Goal: Task Accomplishment & Management: Manage account settings

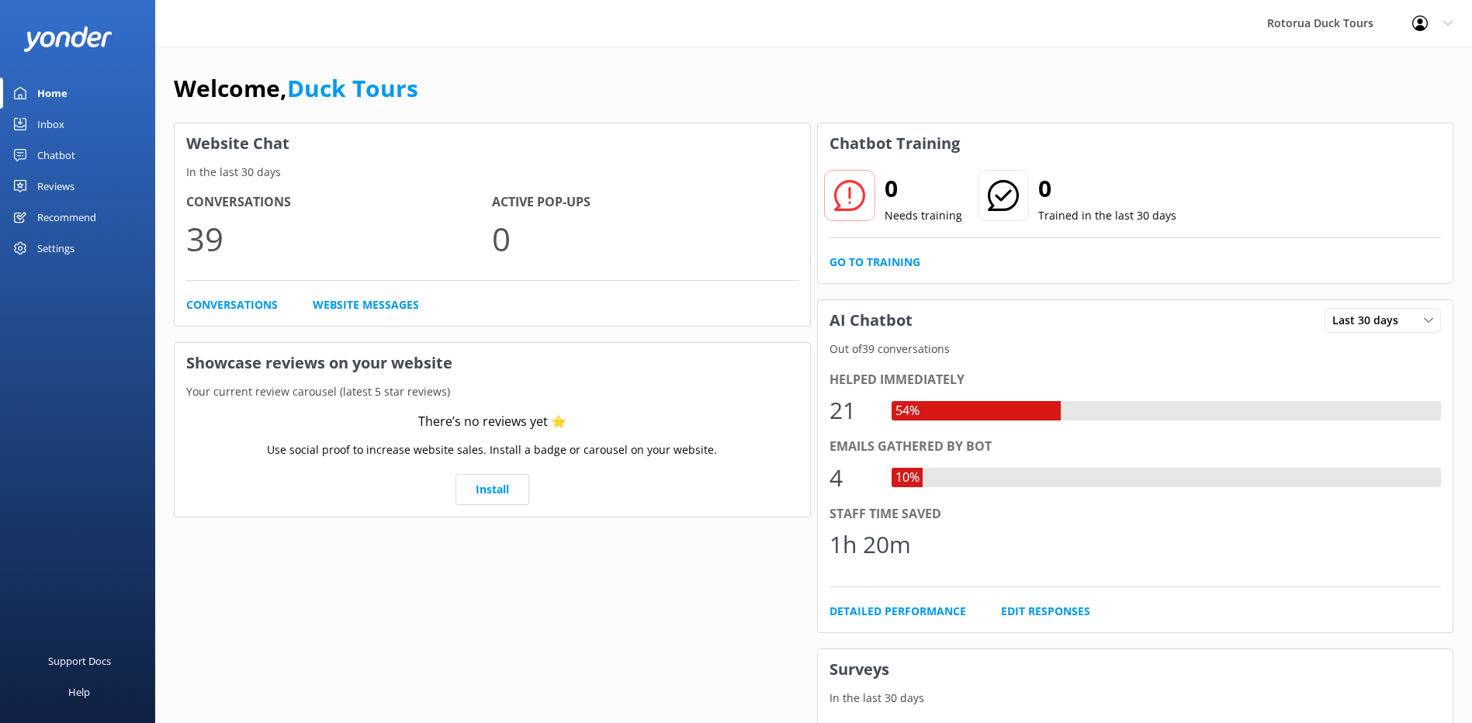
click at [71, 117] on link "Inbox" at bounding box center [77, 124] width 155 height 31
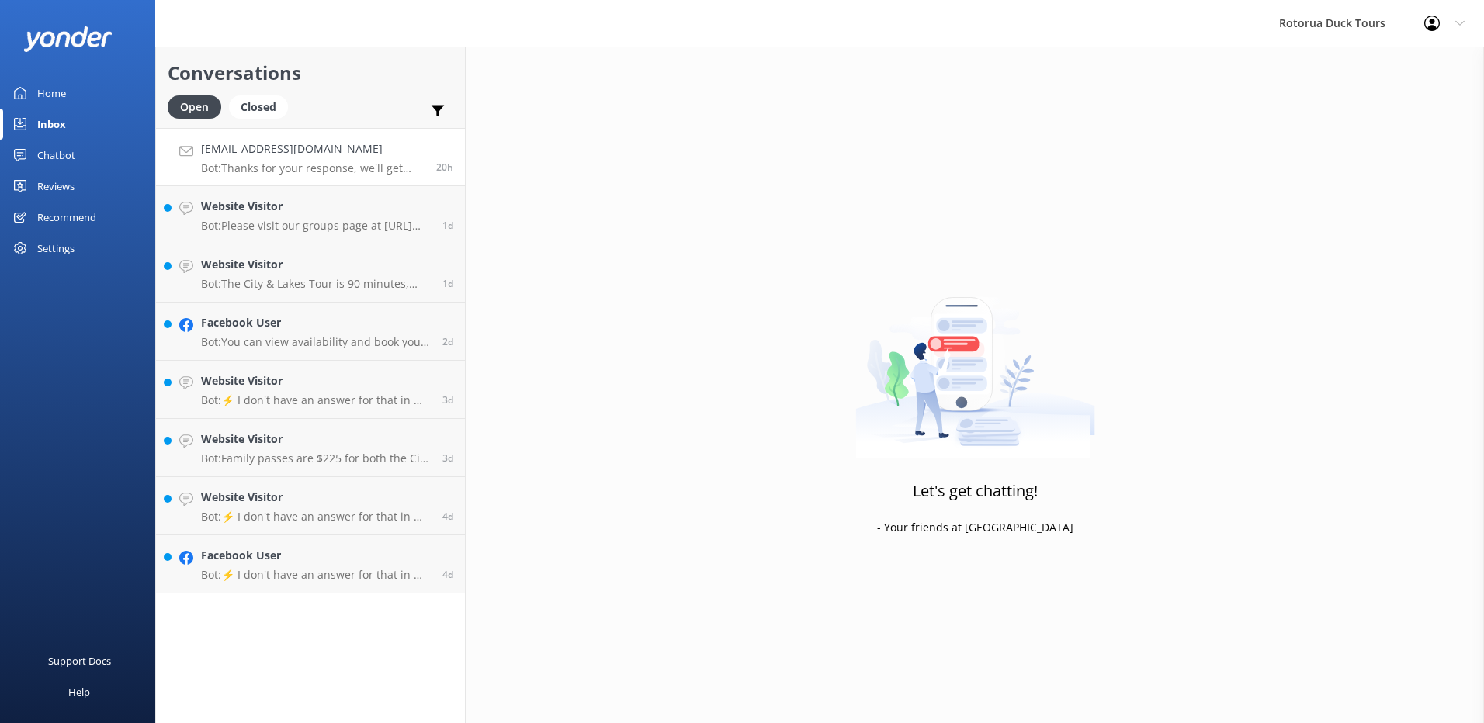
click at [291, 171] on p "Bot: Thanks for your response, we'll get back to you as soon as we can during o…" at bounding box center [313, 168] width 224 height 14
